Goal: Information Seeking & Learning: Find contact information

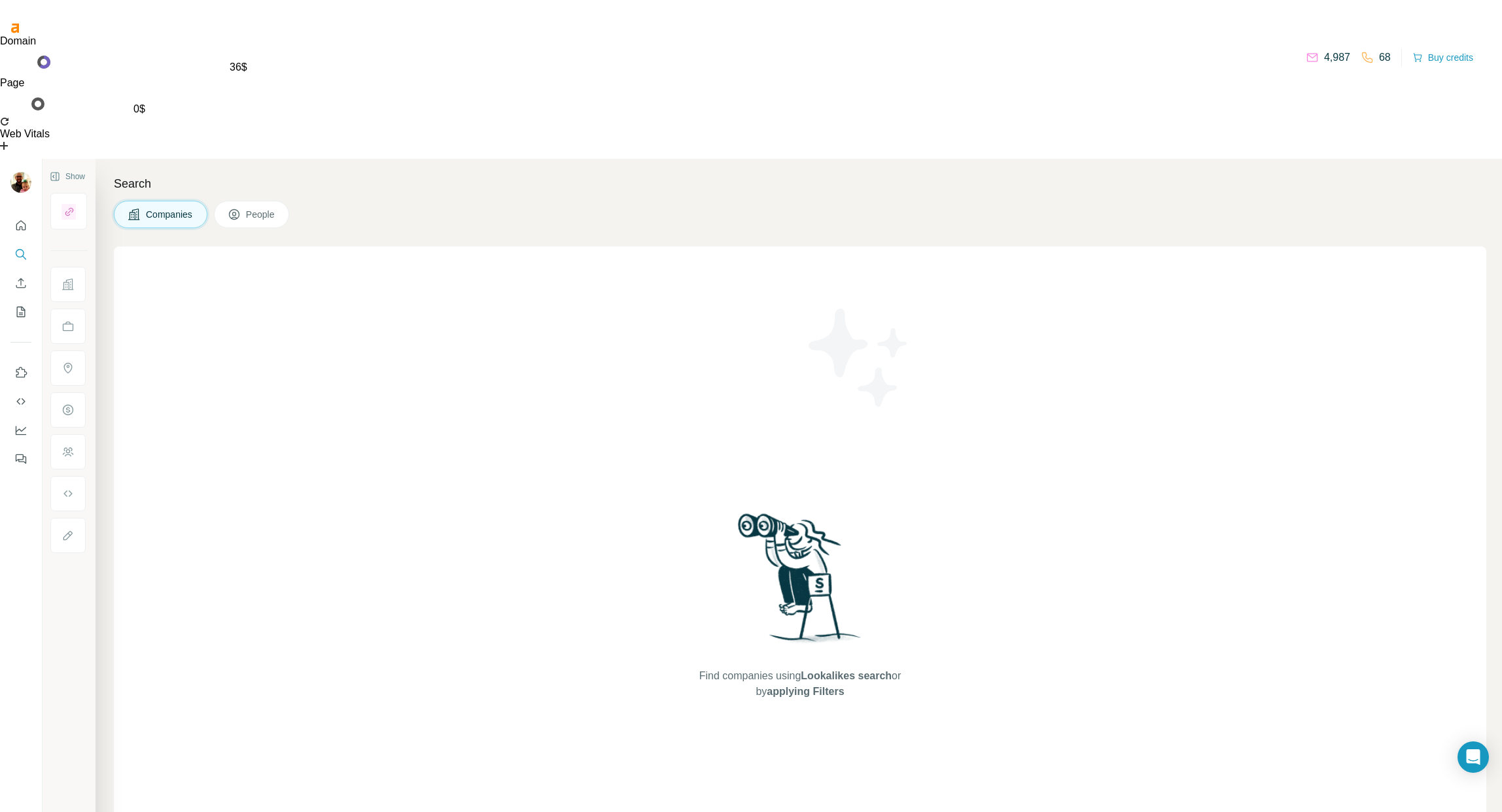
drag, startPoint x: 383, startPoint y: 42, endPoint x: 222, endPoint y: 51, distance: 161.3
click at [381, 175] on h4 "Search" at bounding box center [800, 183] width 1372 height 18
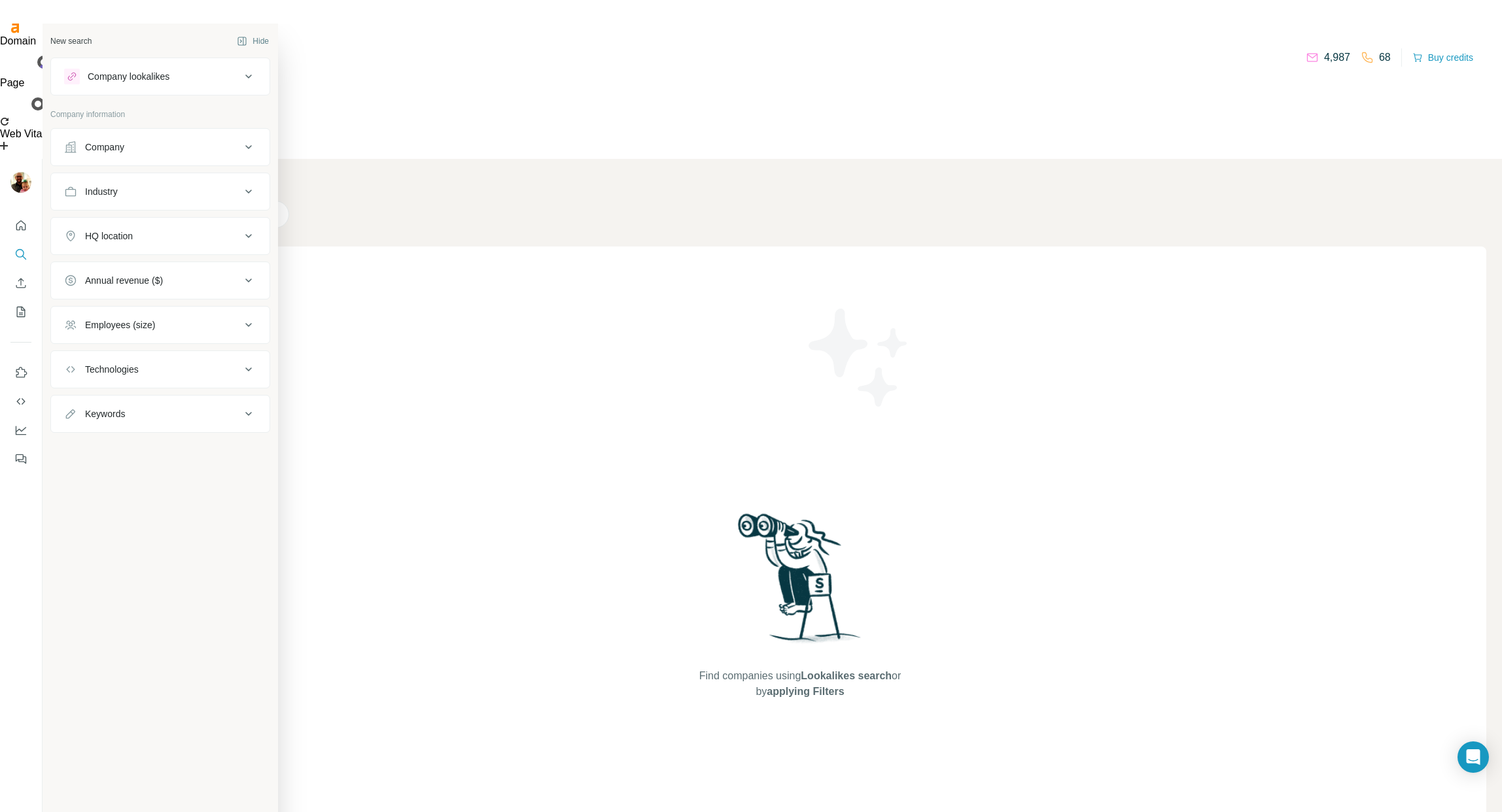
click at [100, 143] on div "Company" at bounding box center [104, 147] width 40 height 13
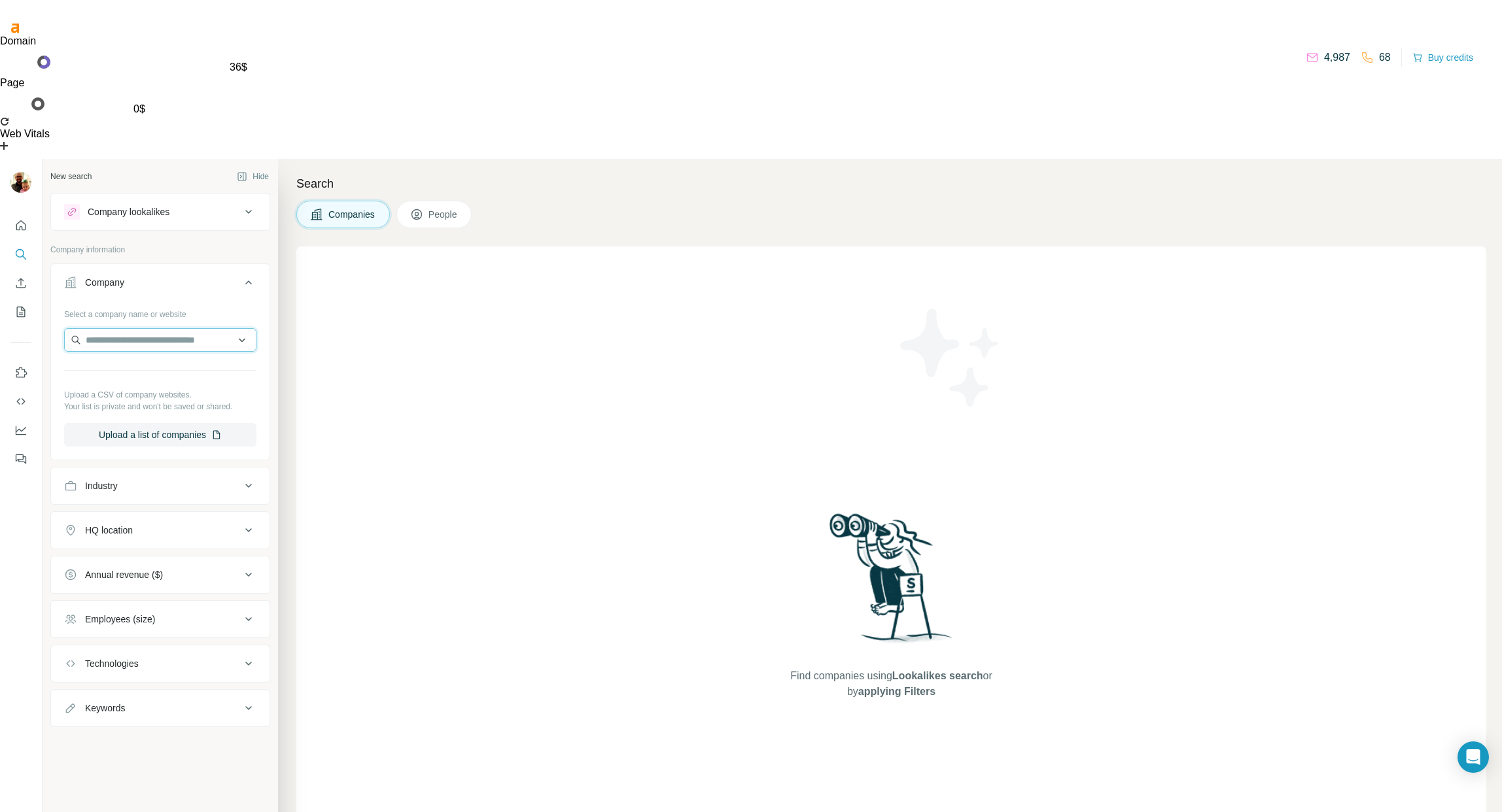
click at [157, 328] on input "text" at bounding box center [160, 339] width 192 height 23
paste input "**********"
type input "**********"
click at [129, 237] on div "Coda [DOMAIN_NAME]" at bounding box center [160, 240] width 185 height 35
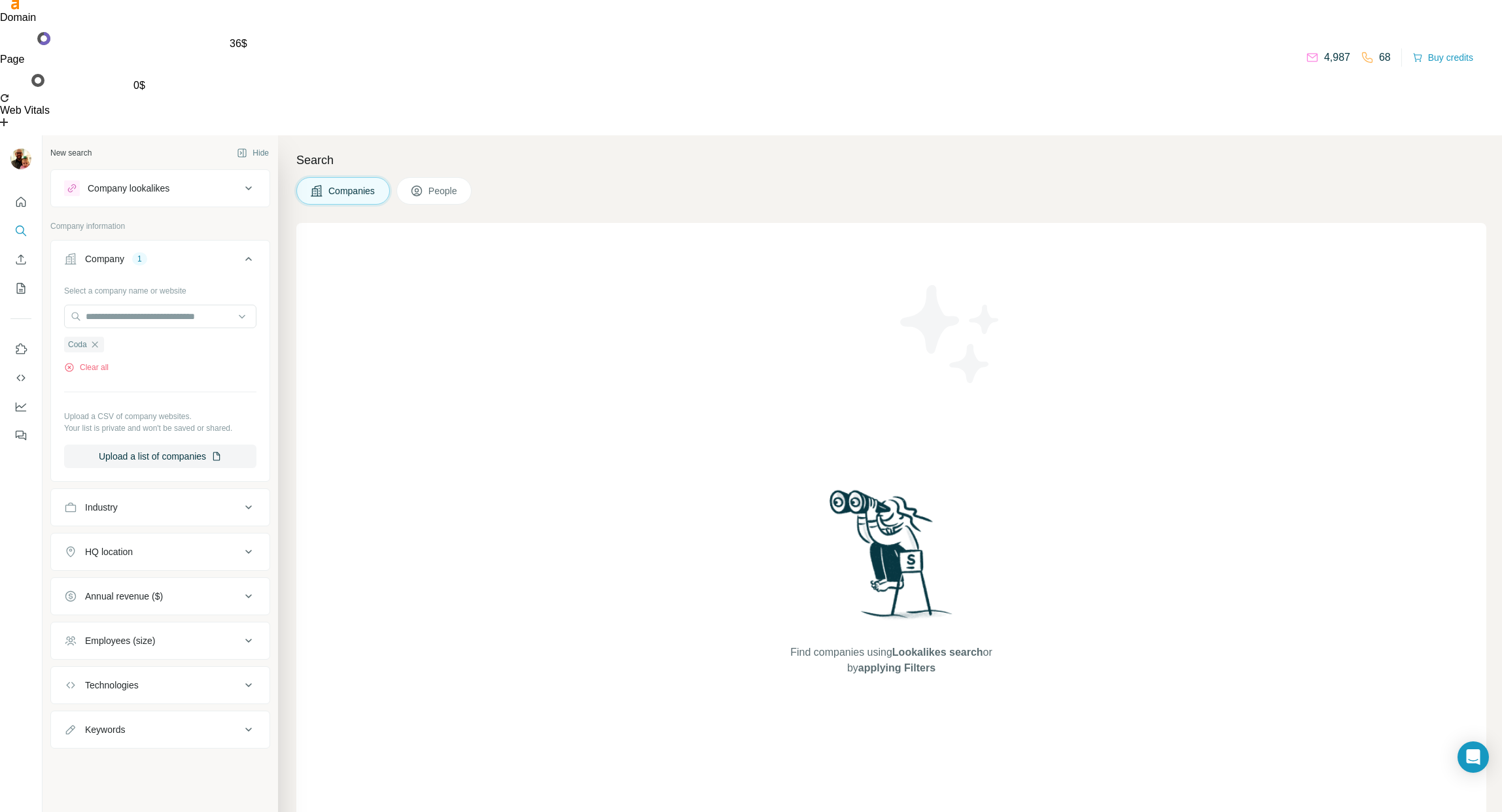
drag, startPoint x: 192, startPoint y: 773, endPoint x: 209, endPoint y: 742, distance: 35.4
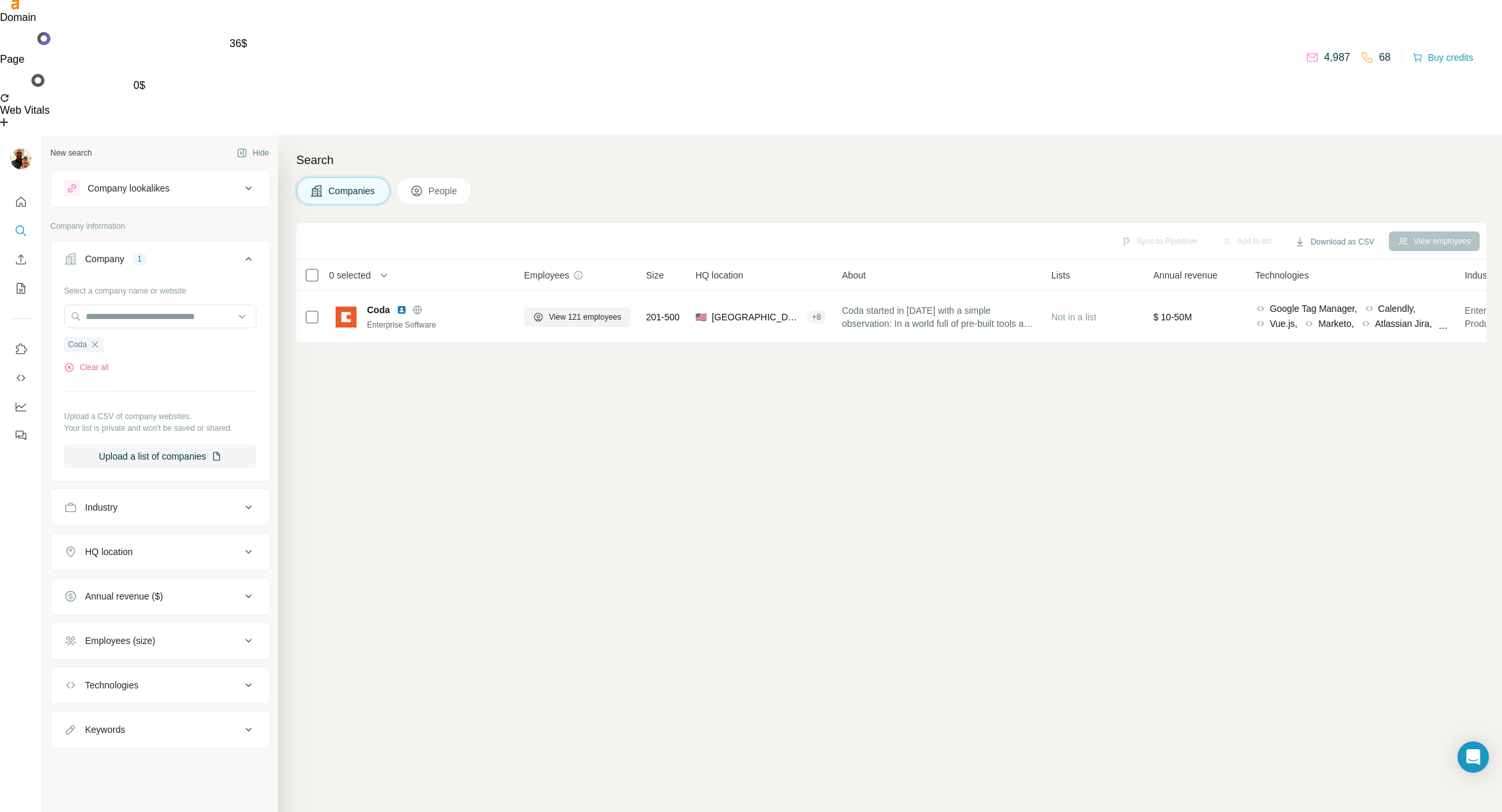
scroll to position [0, 0]
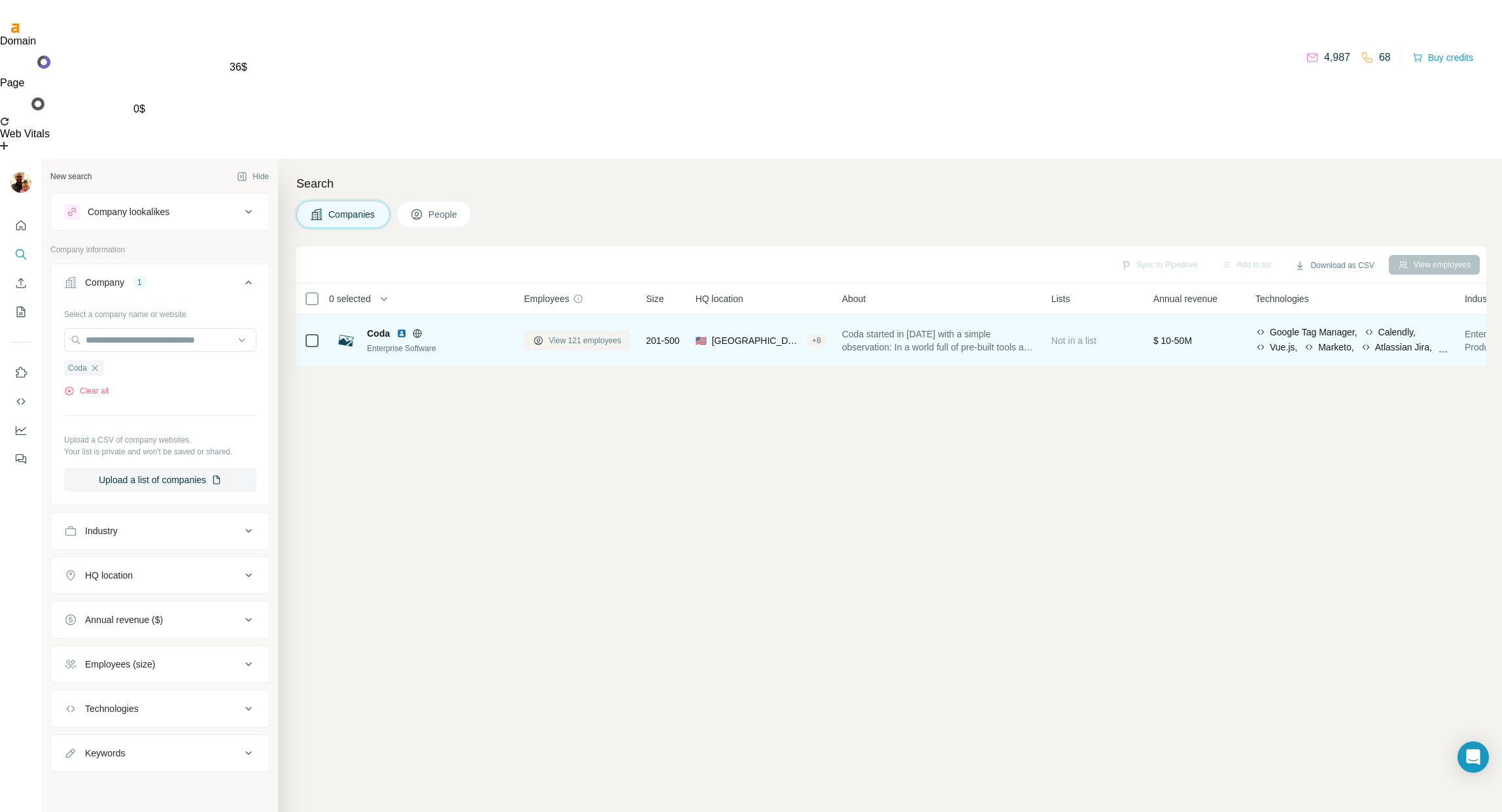
click at [593, 335] on span "View 121 employees" at bounding box center [585, 341] width 72 height 12
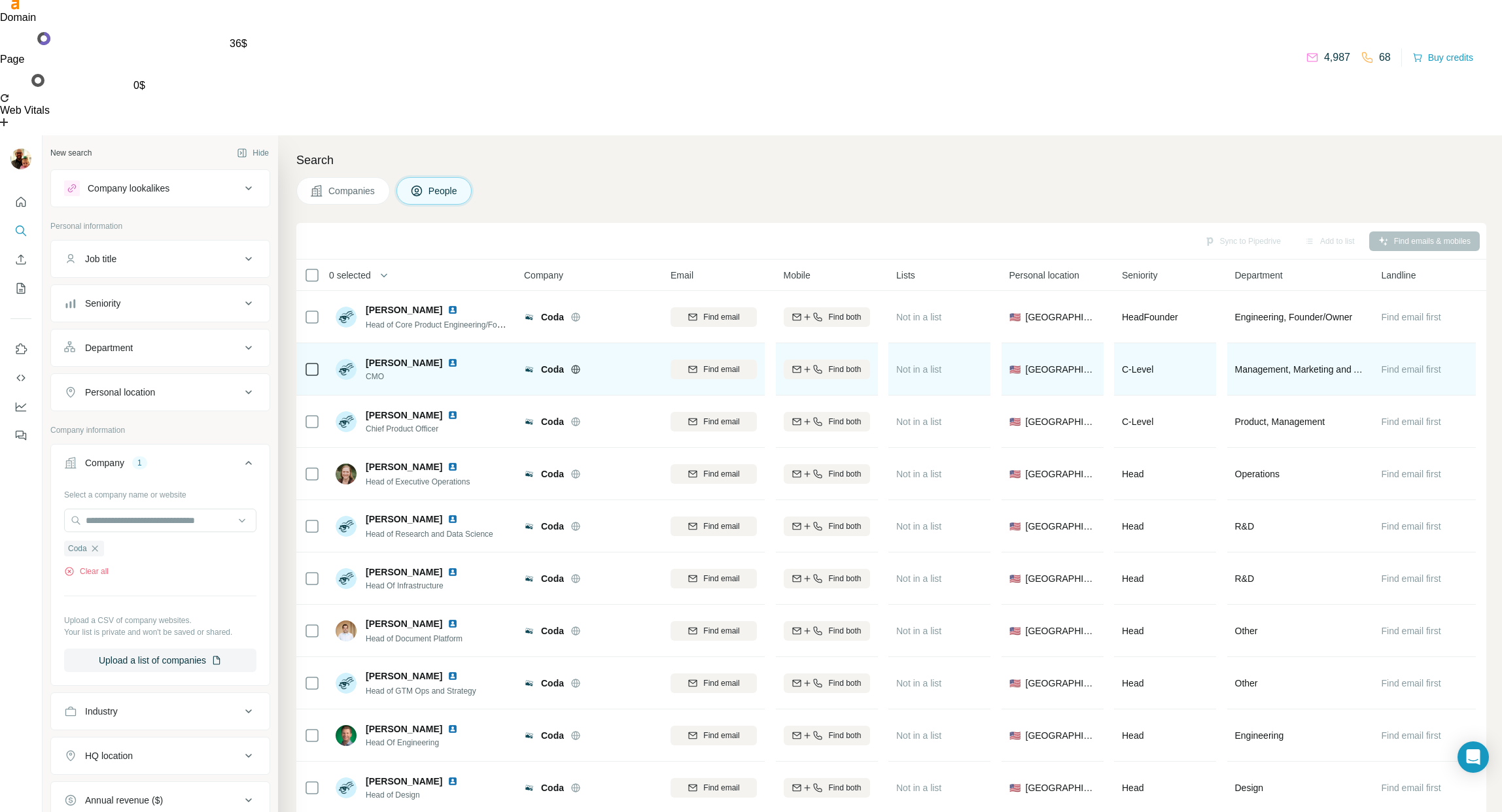
scroll to position [22, 0]
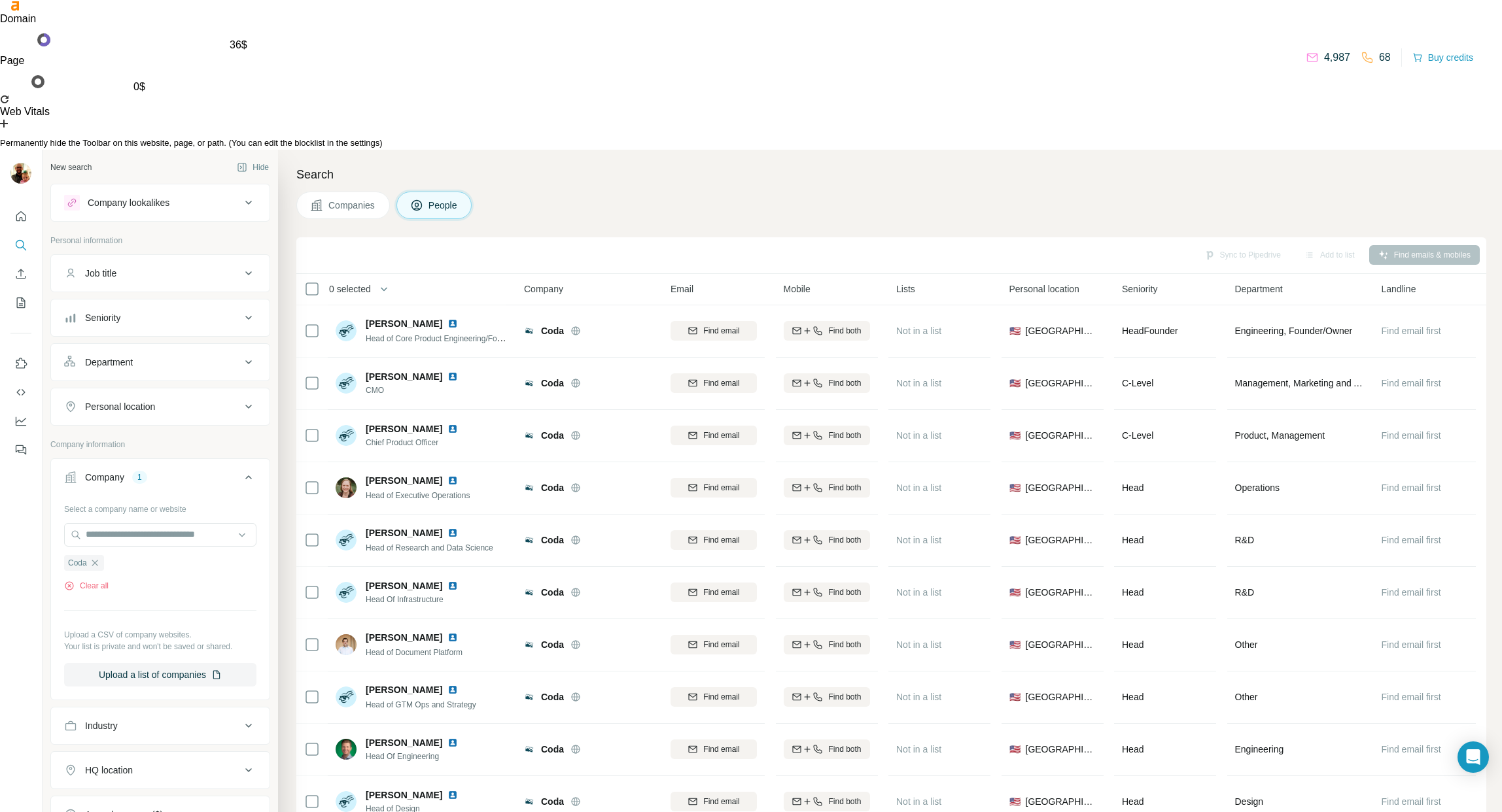
click at [9, 137] on icon at bounding box center [5, 132] width 9 height 9
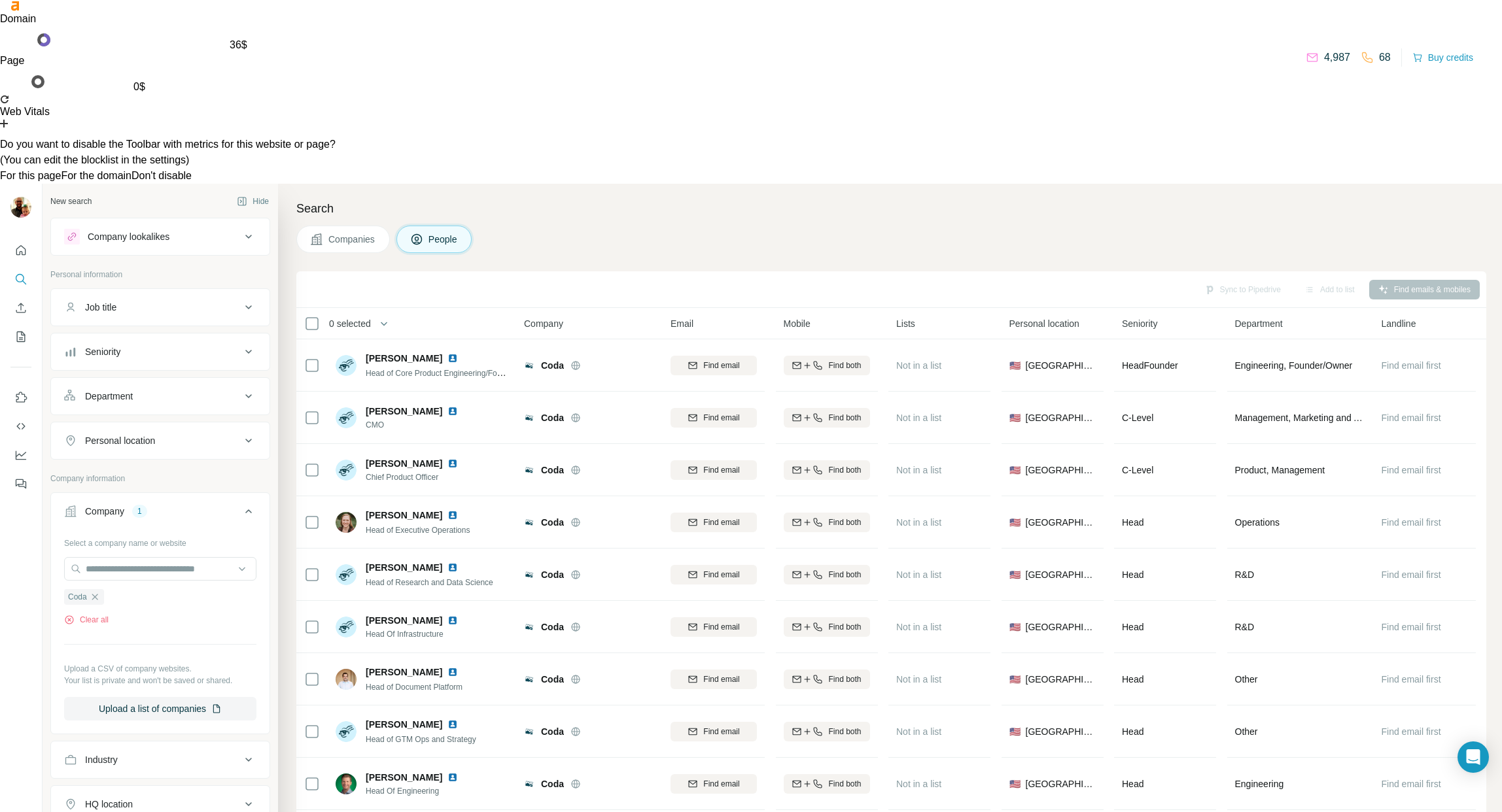
click at [131, 183] on button "For the domain" at bounding box center [96, 175] width 70 height 15
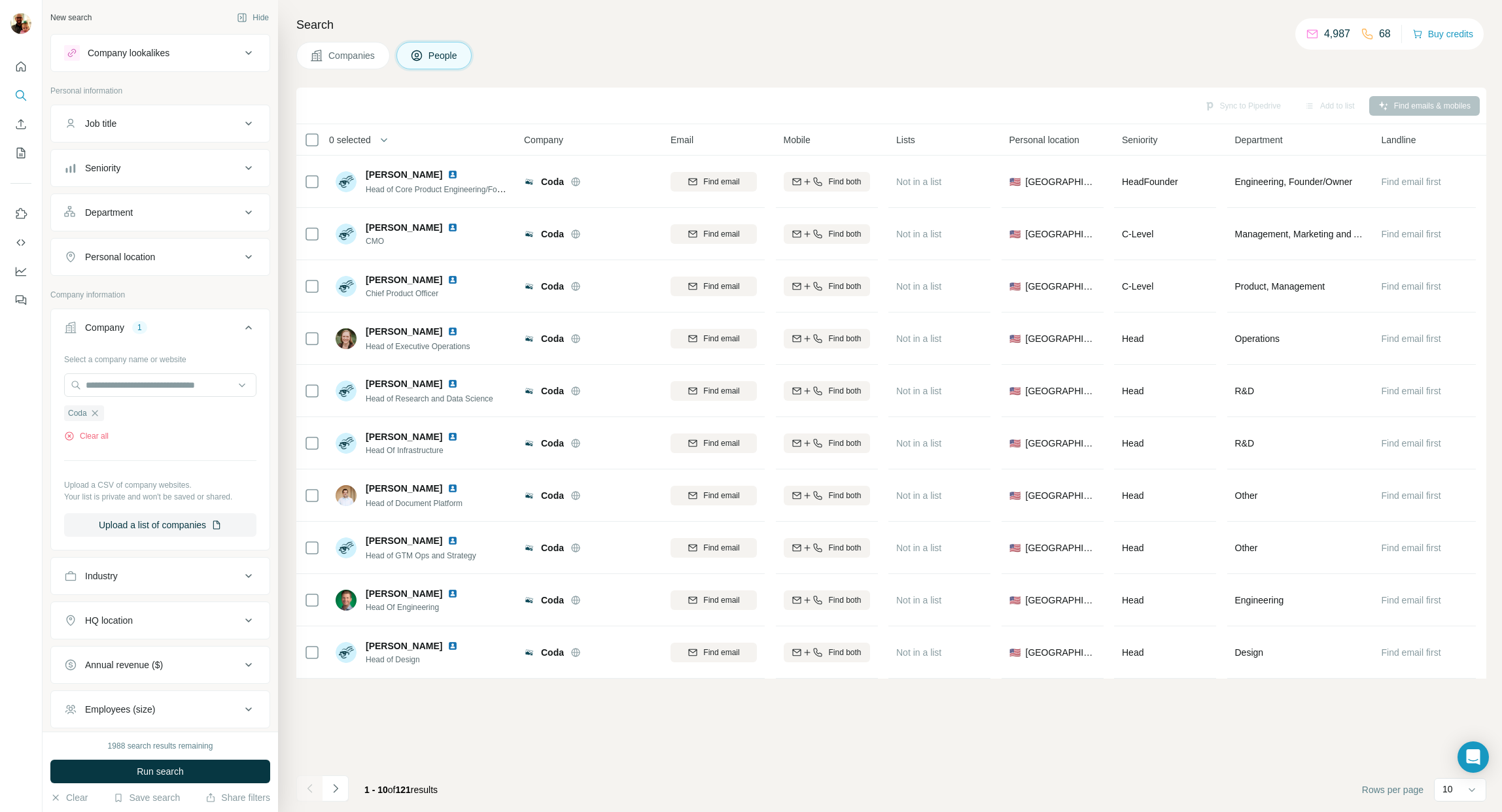
scroll to position [0, 0]
click at [335, 791] on icon "Navigate to next page" at bounding box center [335, 789] width 13 height 13
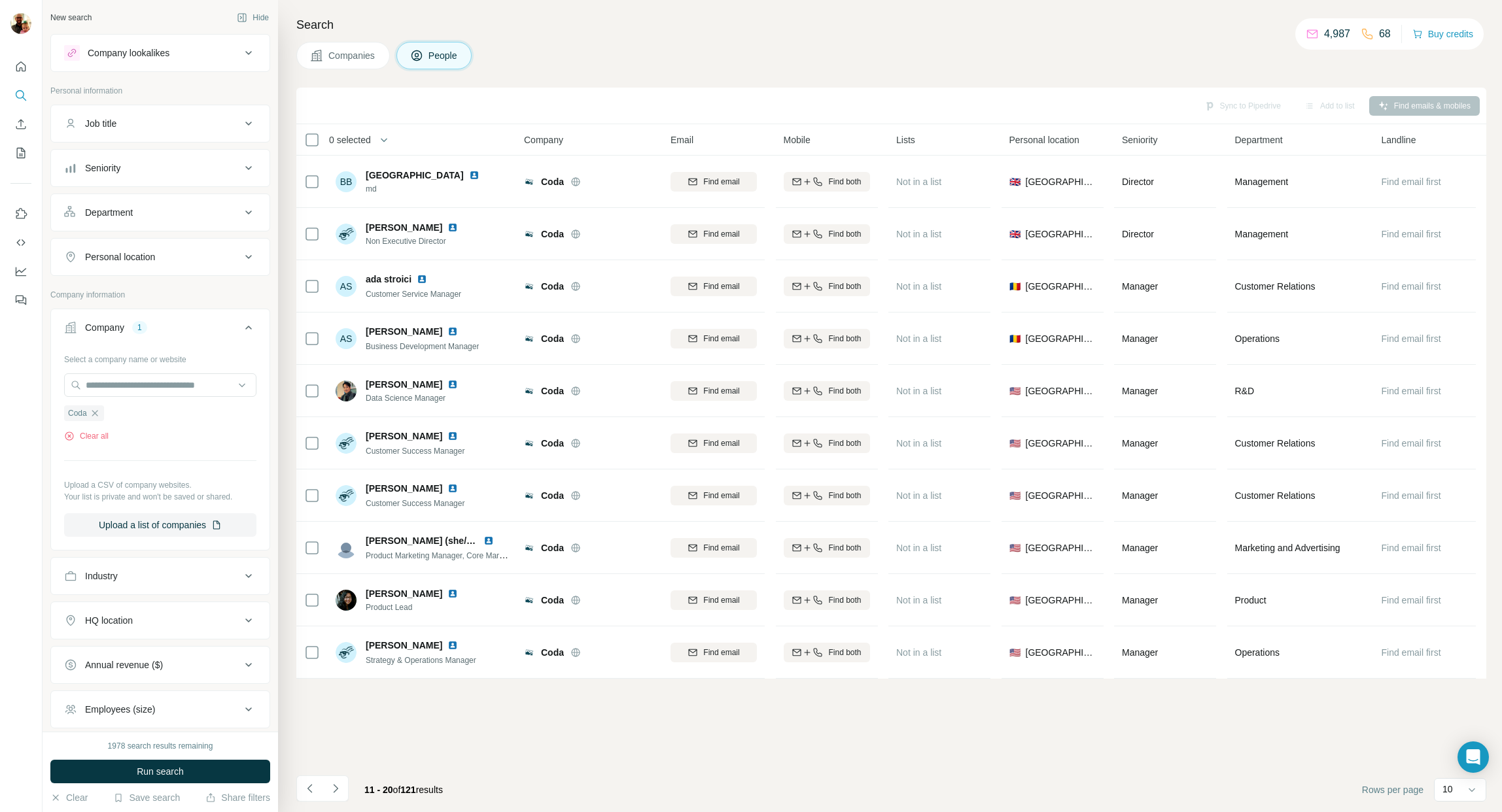
drag, startPoint x: 338, startPoint y: 793, endPoint x: 356, endPoint y: 785, distance: 19.7
click at [337, 793] on icon "Navigate to next page" at bounding box center [335, 789] width 13 height 13
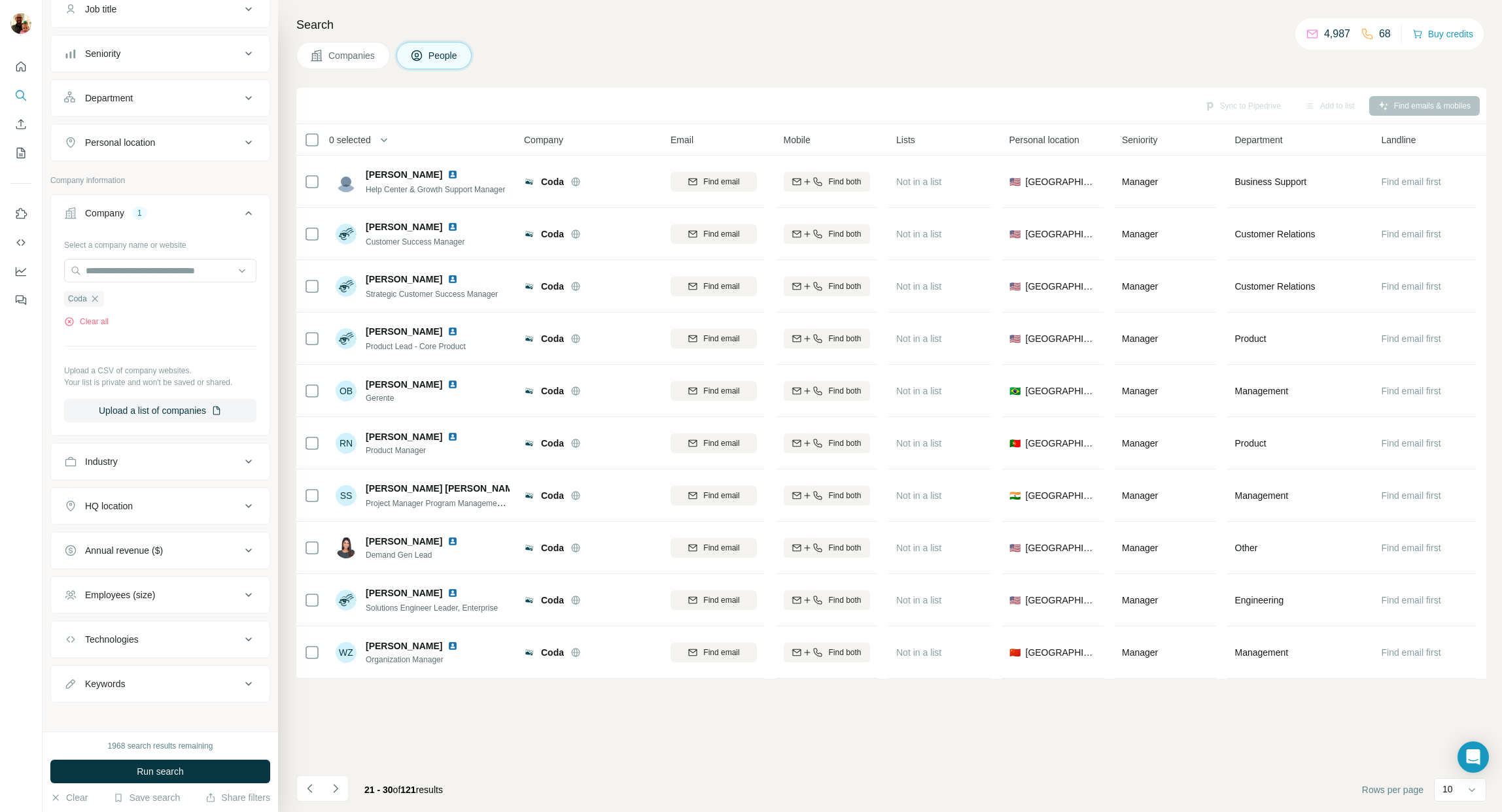
scroll to position [123, 0]
click at [337, 789] on icon "Navigate to next page" at bounding box center [335, 788] width 5 height 9
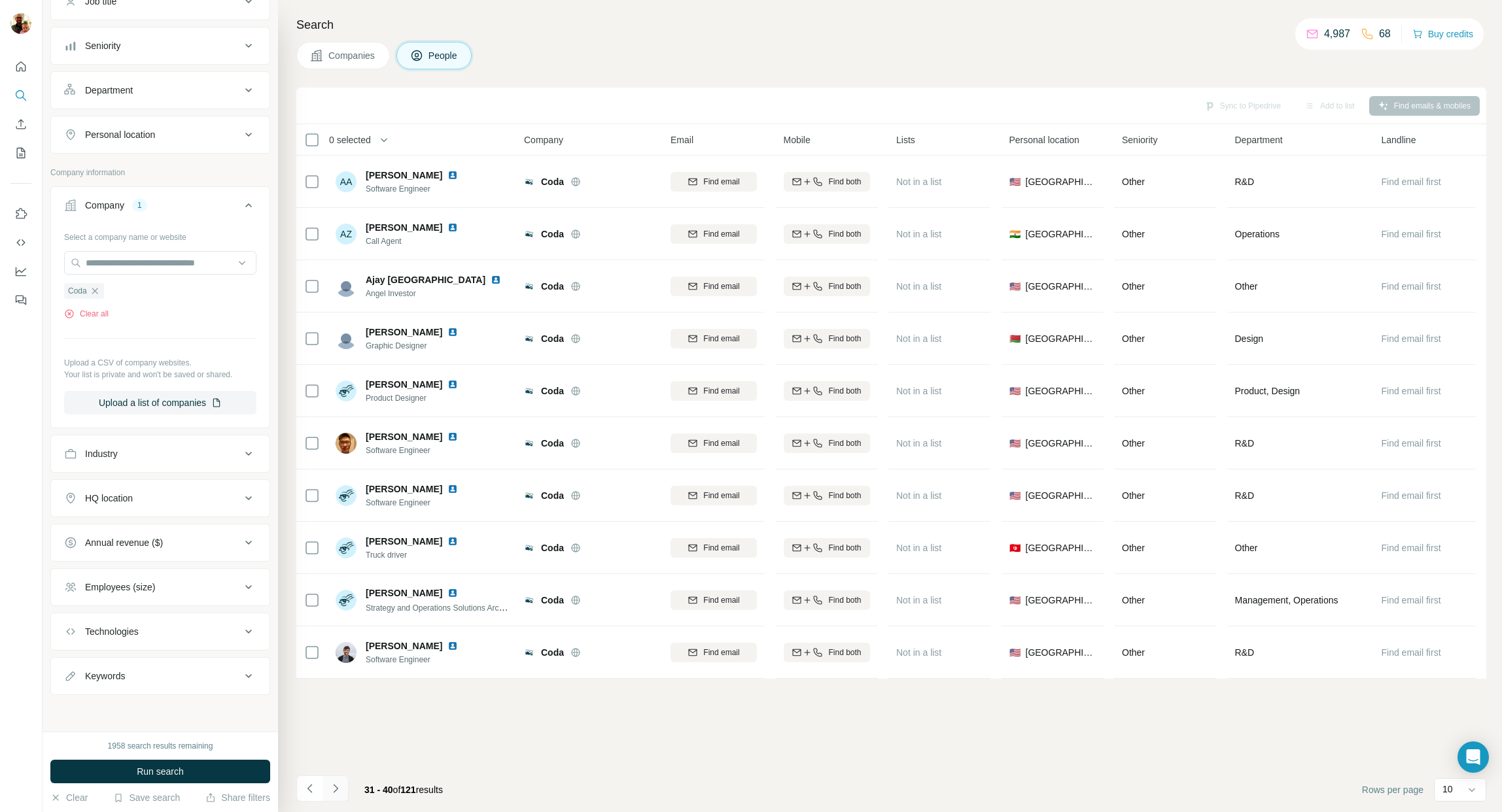
click at [339, 791] on icon "Navigate to next page" at bounding box center [335, 789] width 13 height 13
click at [335, 793] on icon "Navigate to next page" at bounding box center [335, 789] width 13 height 13
click at [1469, 793] on icon at bounding box center [1472, 790] width 13 height 13
click at [1457, 691] on div "60" at bounding box center [1460, 690] width 30 height 13
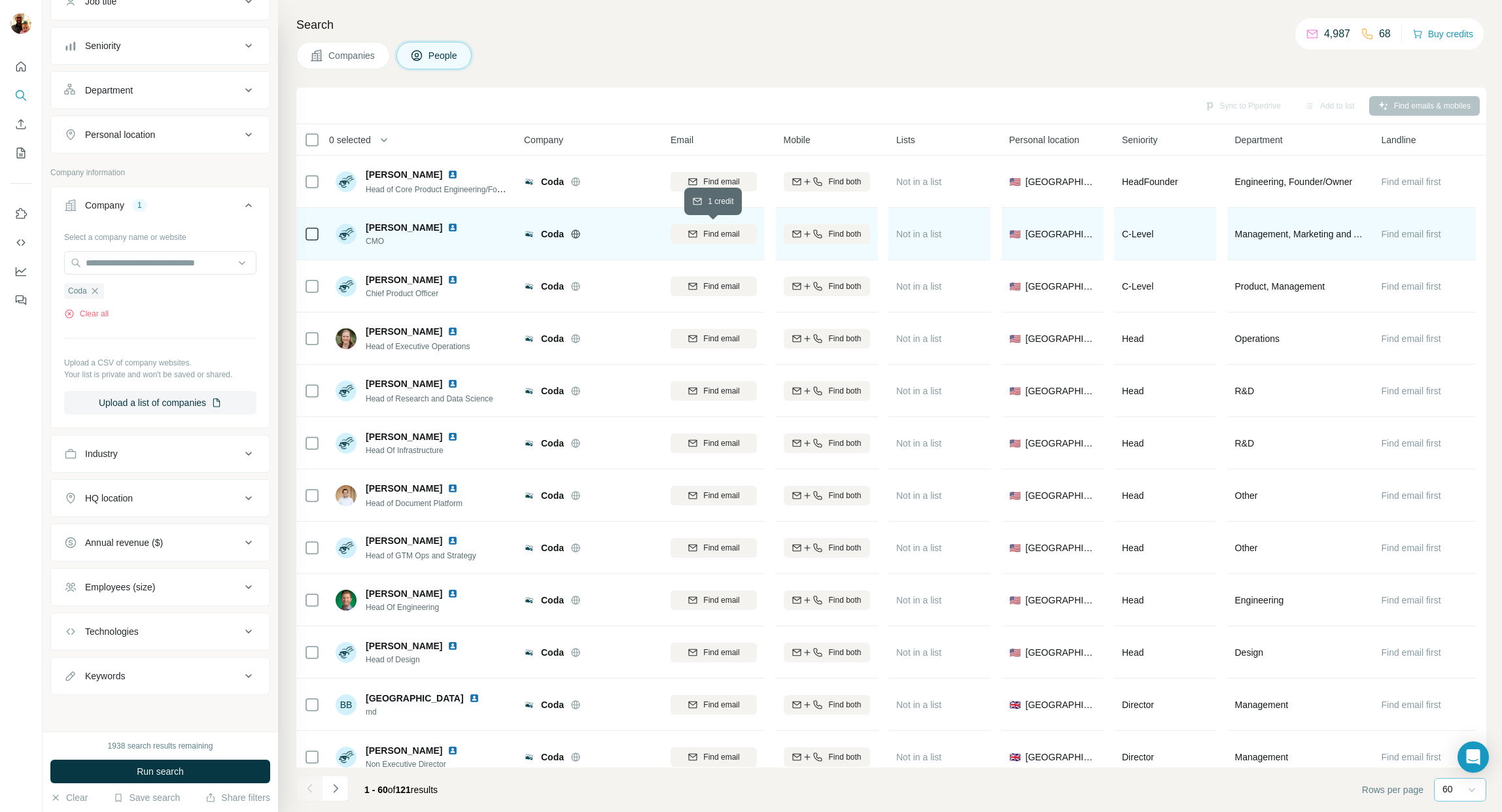
click at [708, 236] on span "Find email" at bounding box center [721, 234] width 36 height 12
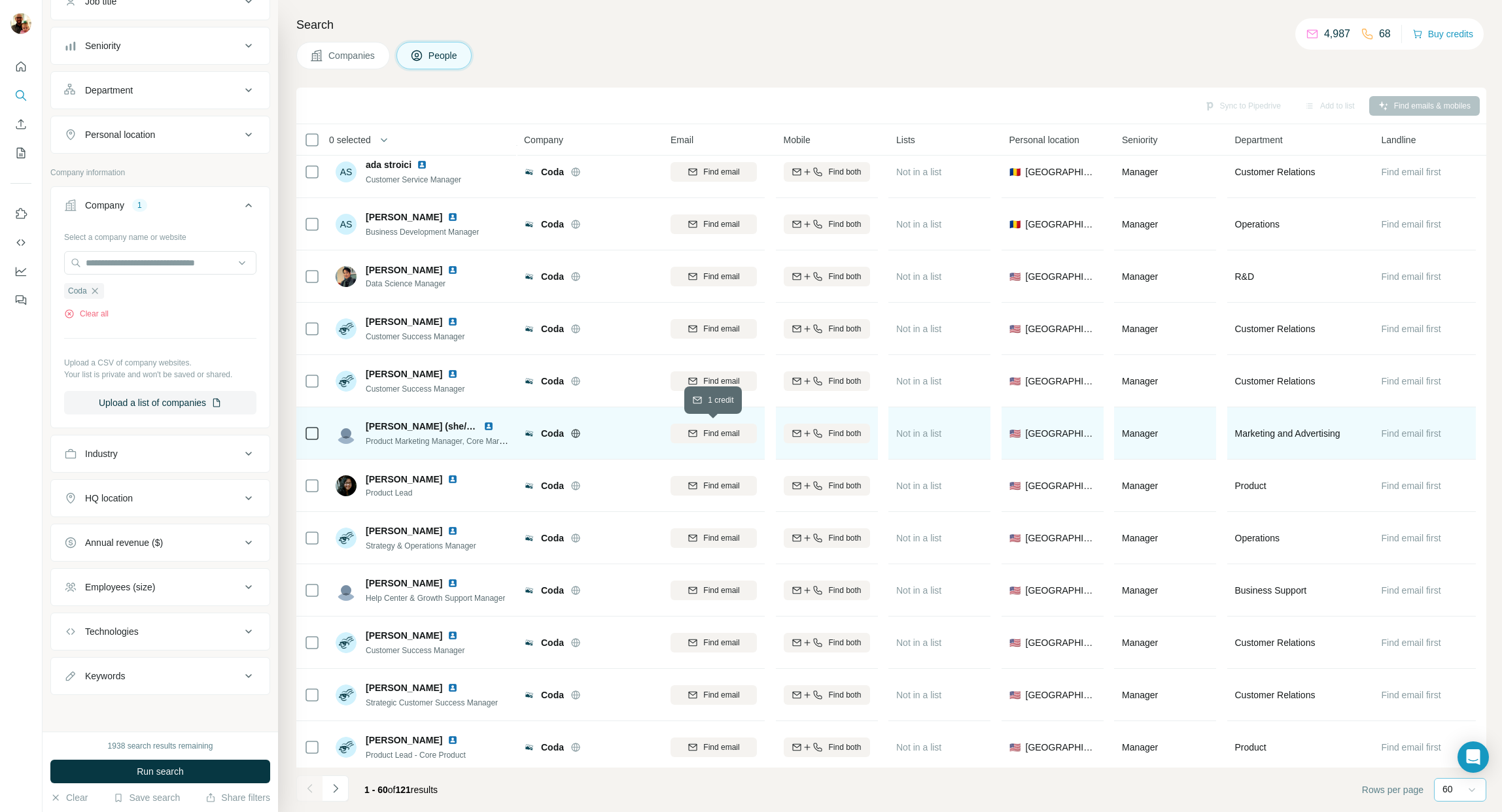
click at [729, 430] on span "Find email" at bounding box center [721, 434] width 36 height 12
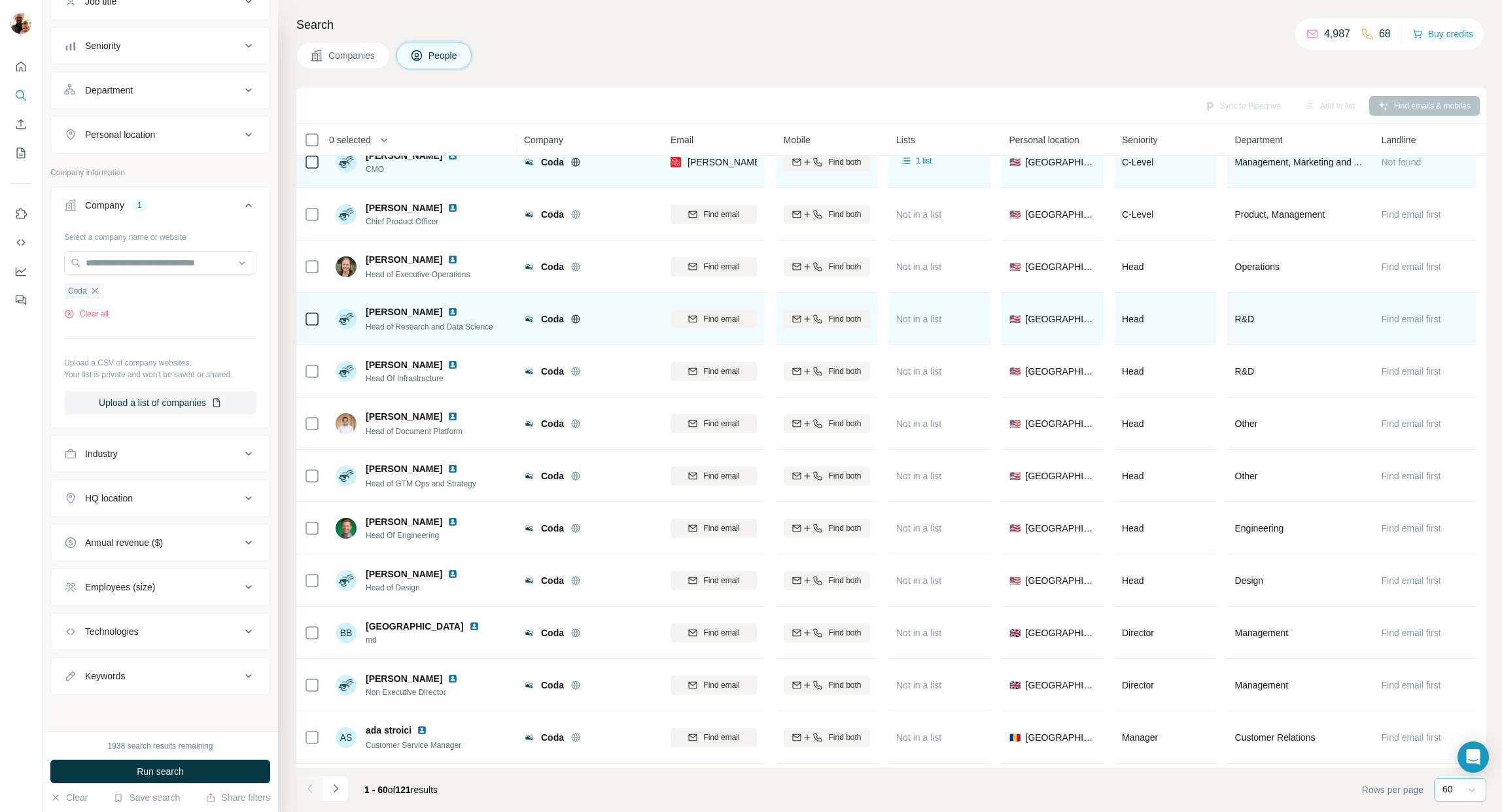
scroll to position [0, 0]
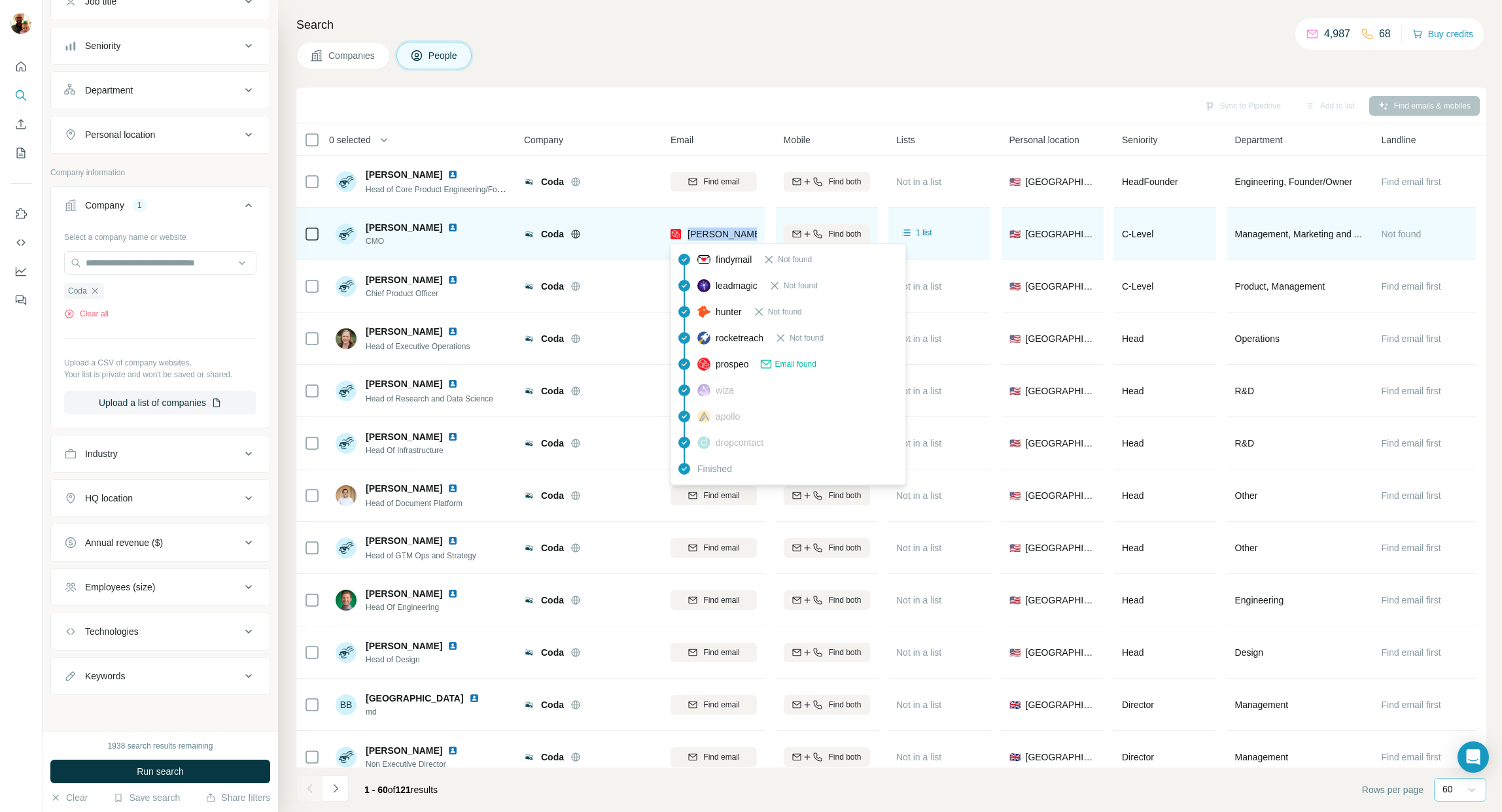
drag, startPoint x: 755, startPoint y: 234, endPoint x: 687, endPoint y: 234, distance: 68.0
click at [687, 234] on div "[PERSON_NAME][EMAIL_ADDRESS][DOMAIN_NAME]" at bounding box center [713, 234] width 86 height 36
copy span "[PERSON_NAME][EMAIL_ADDRESS][DOMAIN_NAME]"
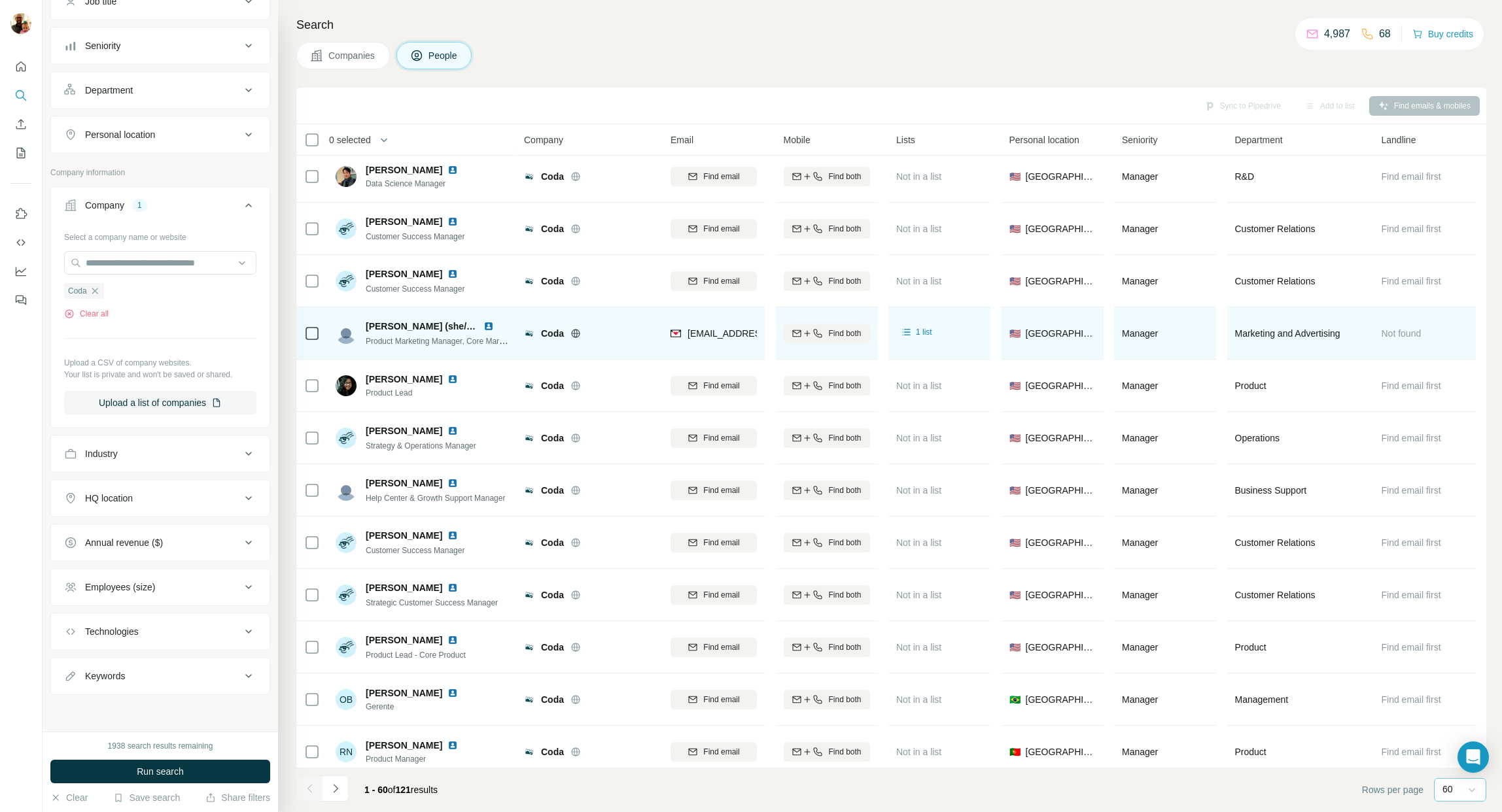
scroll to position [764, 0]
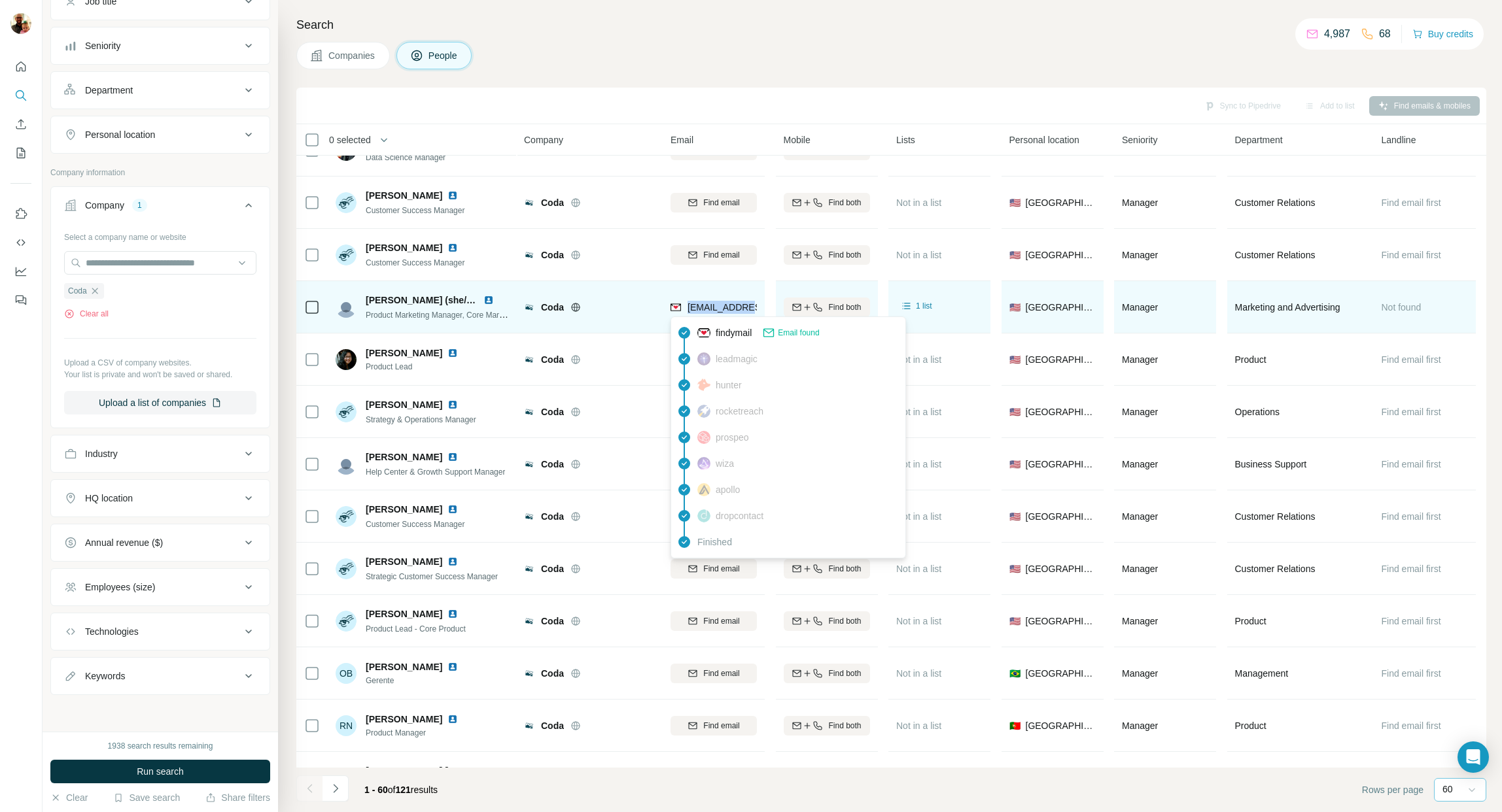
drag, startPoint x: 747, startPoint y: 307, endPoint x: 688, endPoint y: 307, distance: 59.0
click at [688, 307] on div "[EMAIL_ADDRESS][DOMAIN_NAME]" at bounding box center [713, 307] width 86 height 36
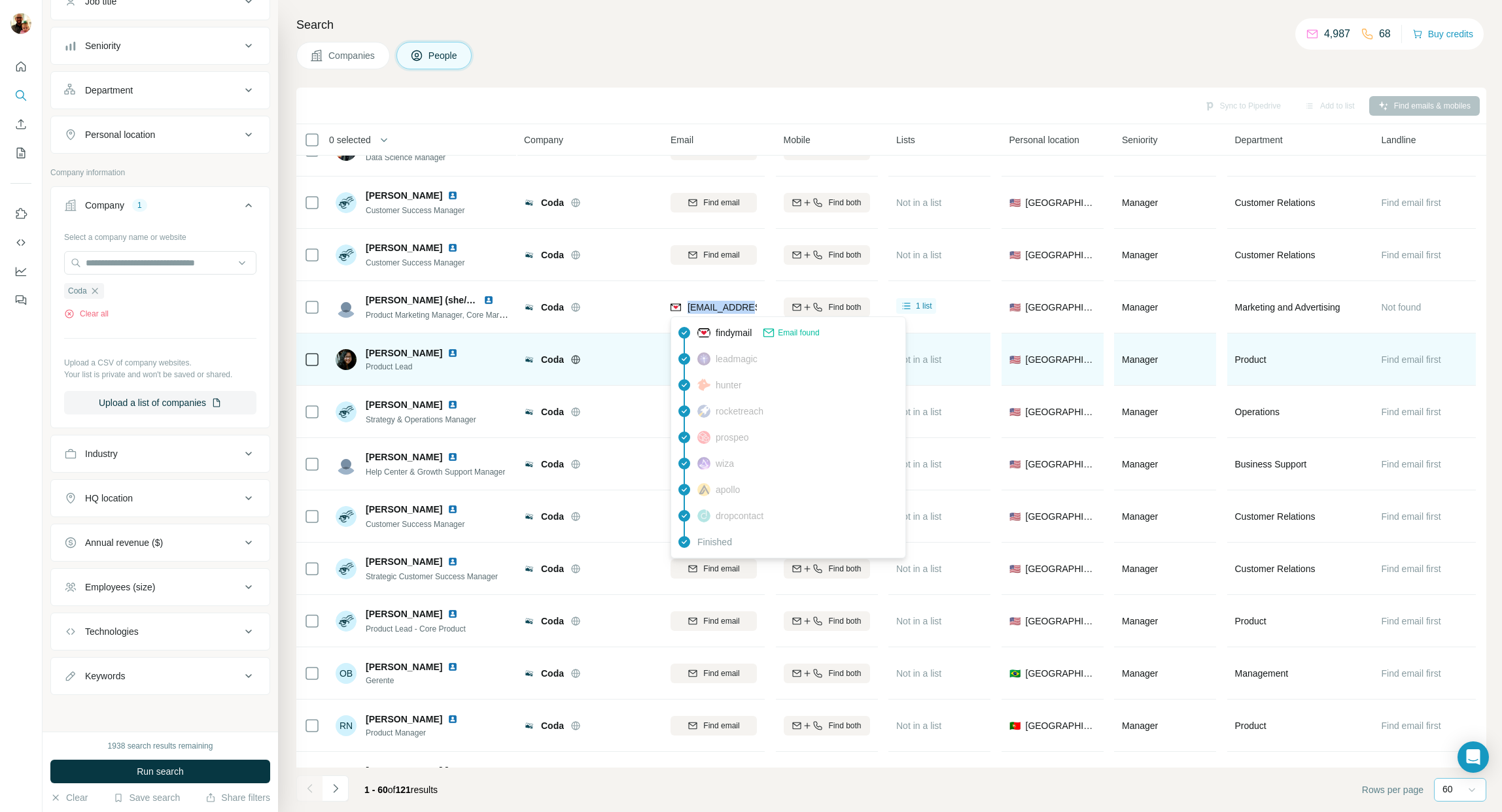
copy span "[EMAIL_ADDRESS][DOMAIN_NAME]"
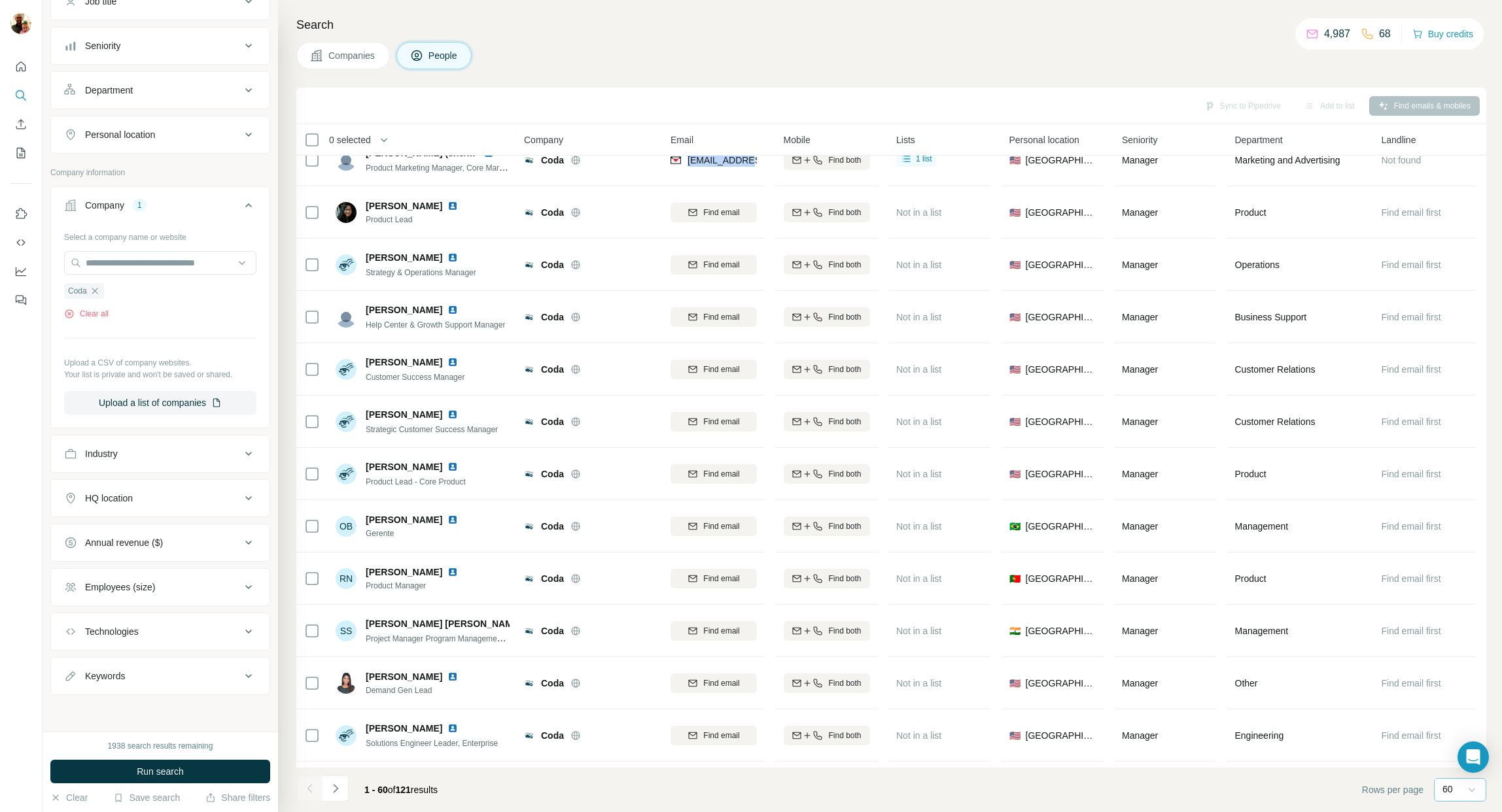
scroll to position [914, 0]
drag, startPoint x: 336, startPoint y: 787, endPoint x: 477, endPoint y: 726, distance: 153.6
click at [335, 787] on icon "Navigate to next page" at bounding box center [335, 789] width 13 height 13
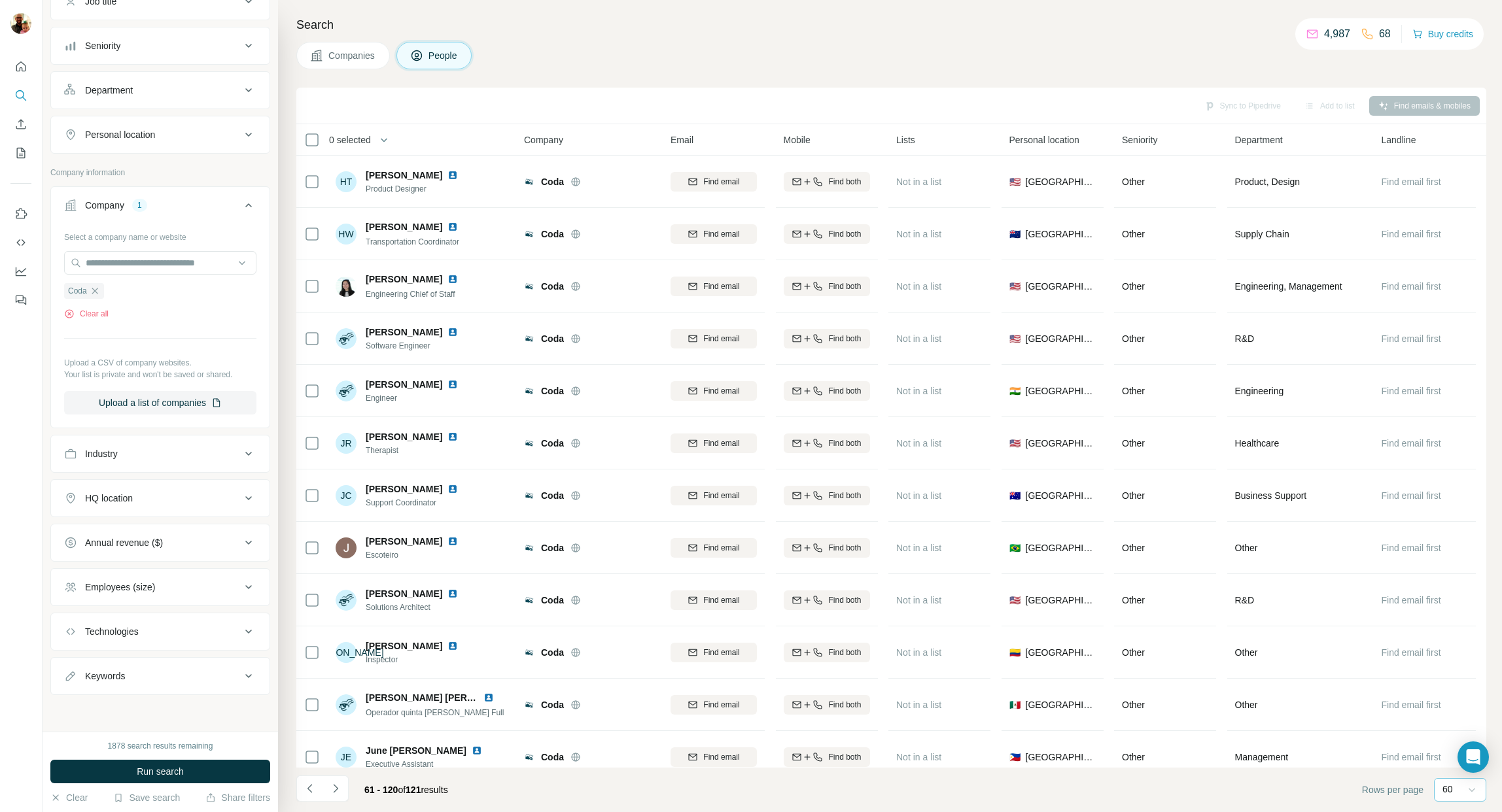
scroll to position [637, 0]
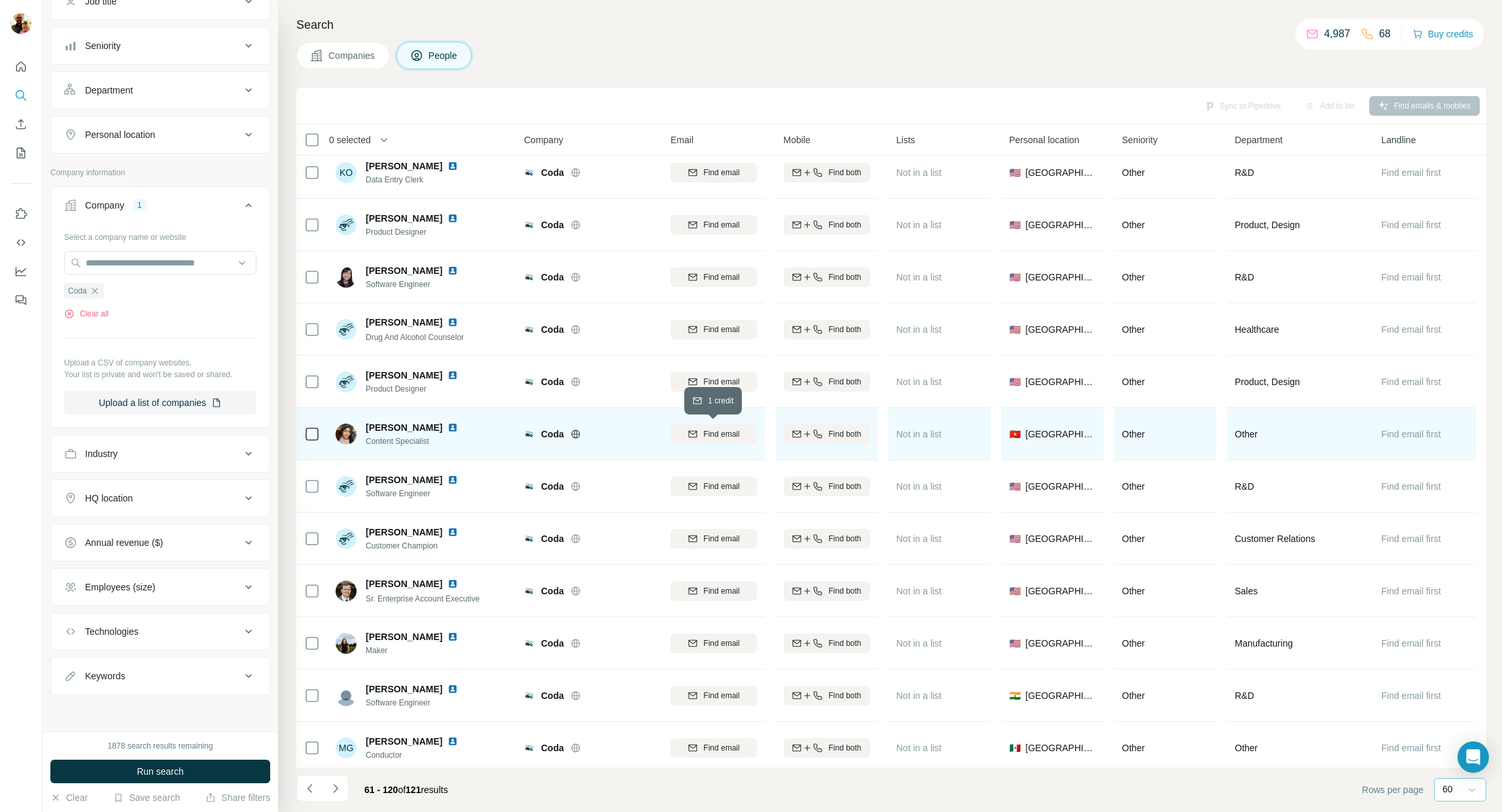
click at [719, 432] on span "Find email" at bounding box center [721, 434] width 36 height 12
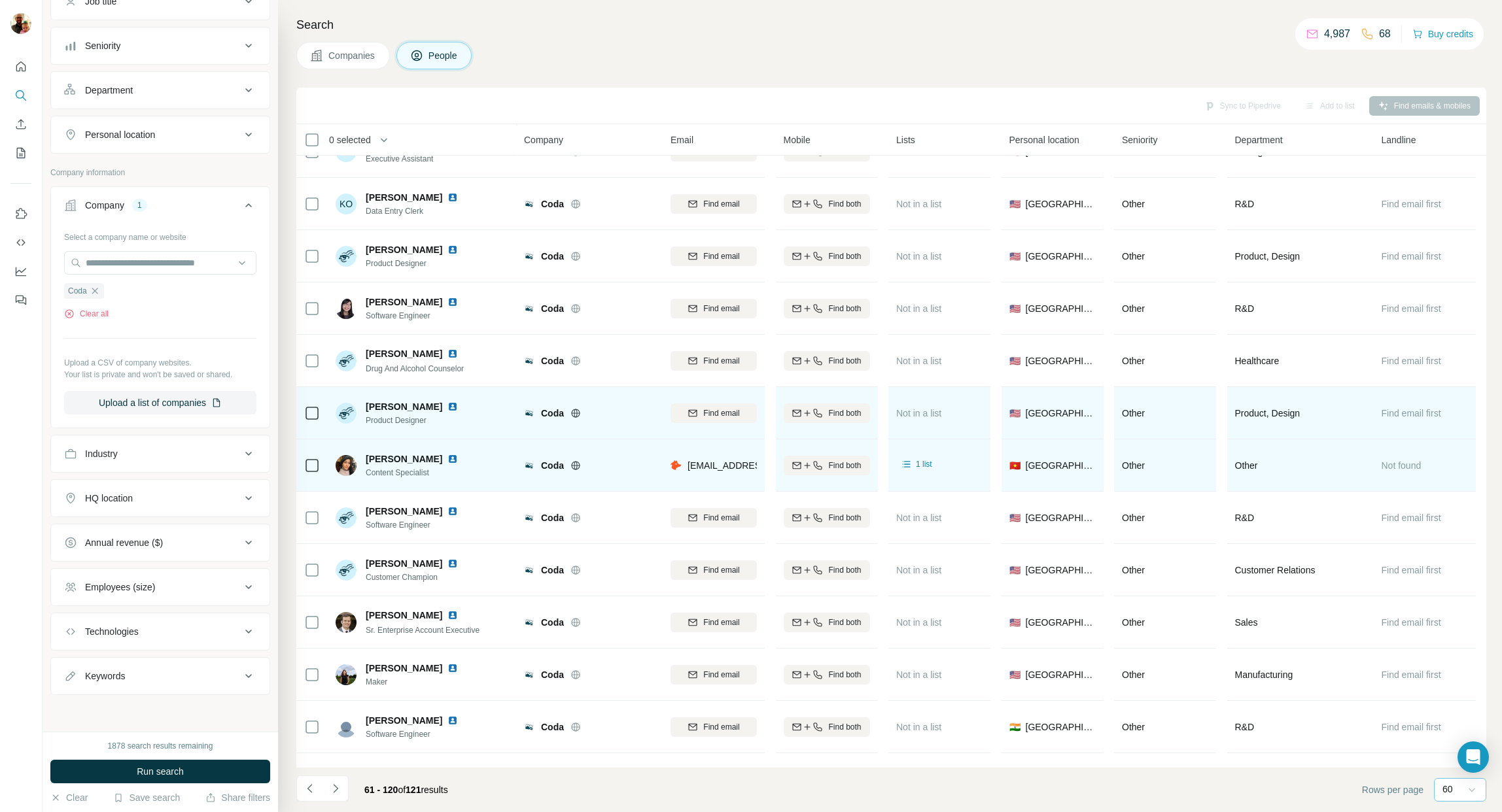
scroll to position [596, 0]
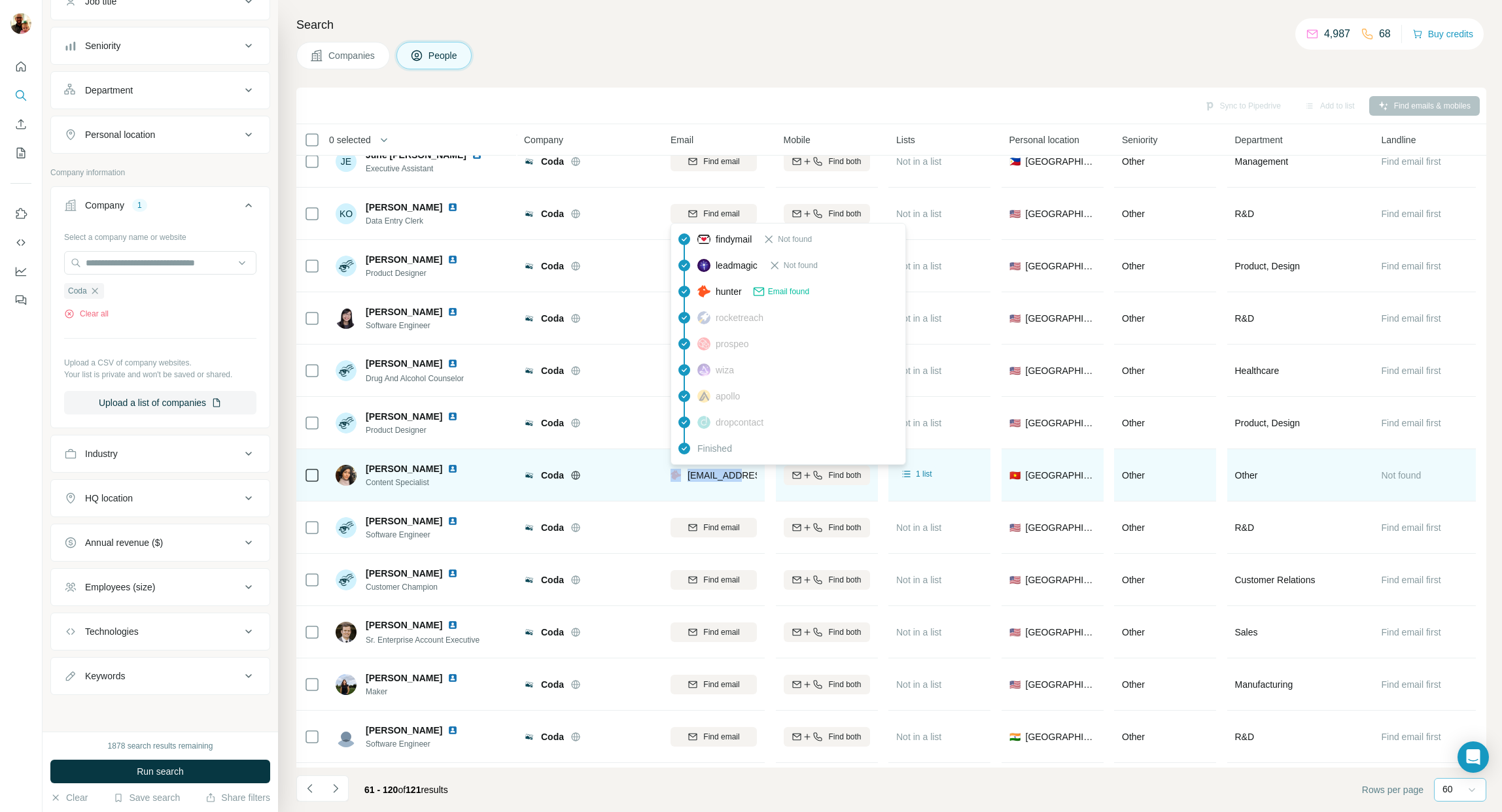
drag, startPoint x: 739, startPoint y: 475, endPoint x: 707, endPoint y: 491, distance: 35.8
click at [681, 474] on div "[EMAIL_ADDRESS][DOMAIN_NAME]" at bounding box center [713, 475] width 86 height 36
